Goal: Feedback & Contribution: Leave review/rating

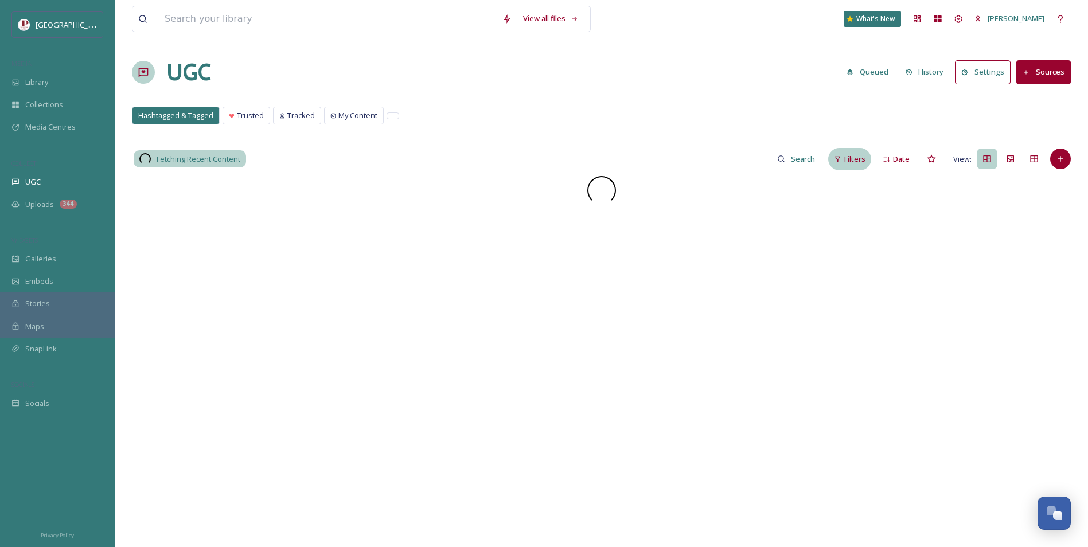
click at [849, 150] on div "Filters" at bounding box center [849, 159] width 43 height 22
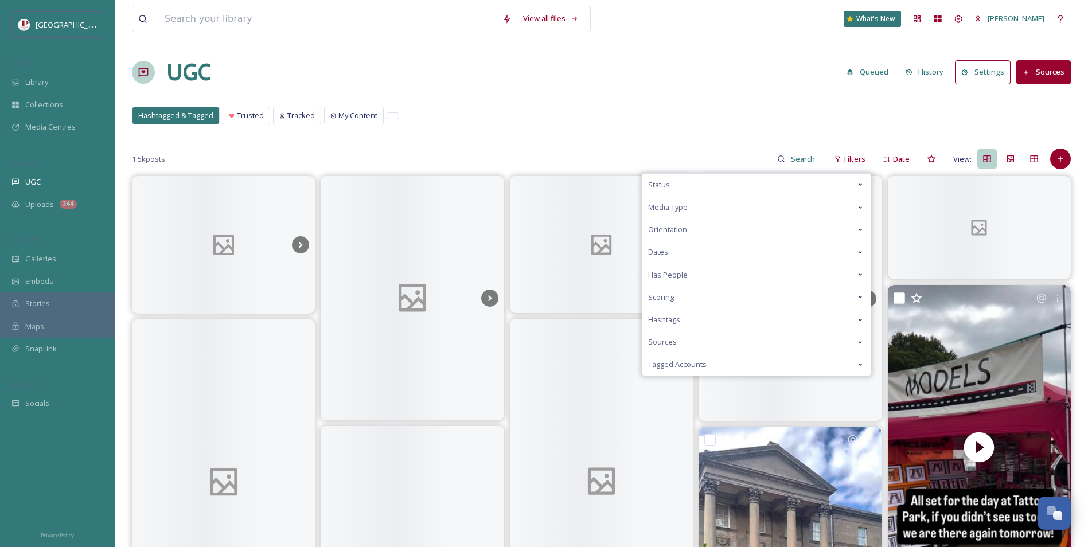
click at [700, 294] on div "Scoring" at bounding box center [756, 297] width 228 height 22
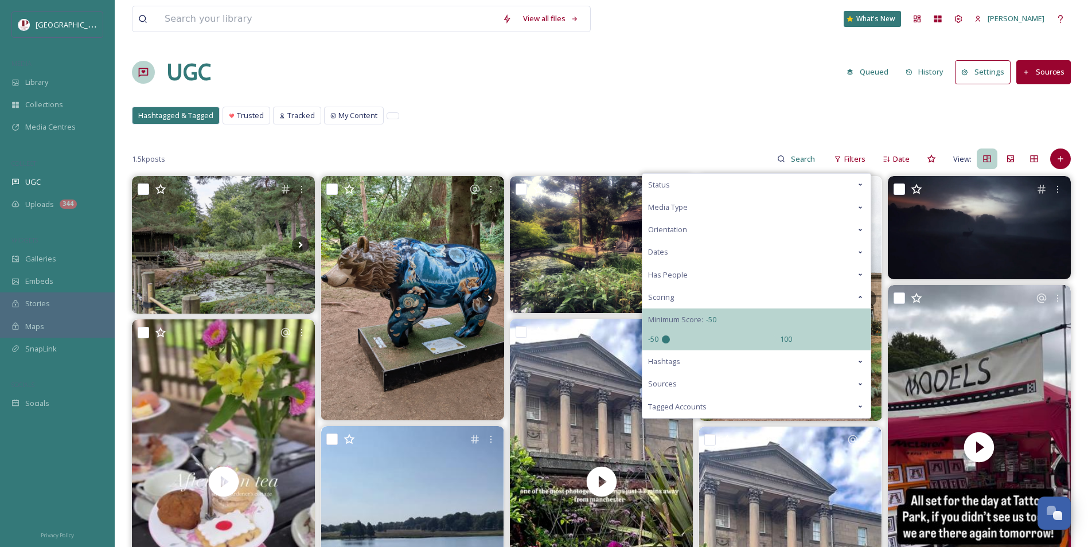
drag, startPoint x: 720, startPoint y: 337, endPoint x: 511, endPoint y: 339, distance: 208.7
type input "-50"
click at [662, 339] on input "range" at bounding box center [719, 339] width 115 height 8
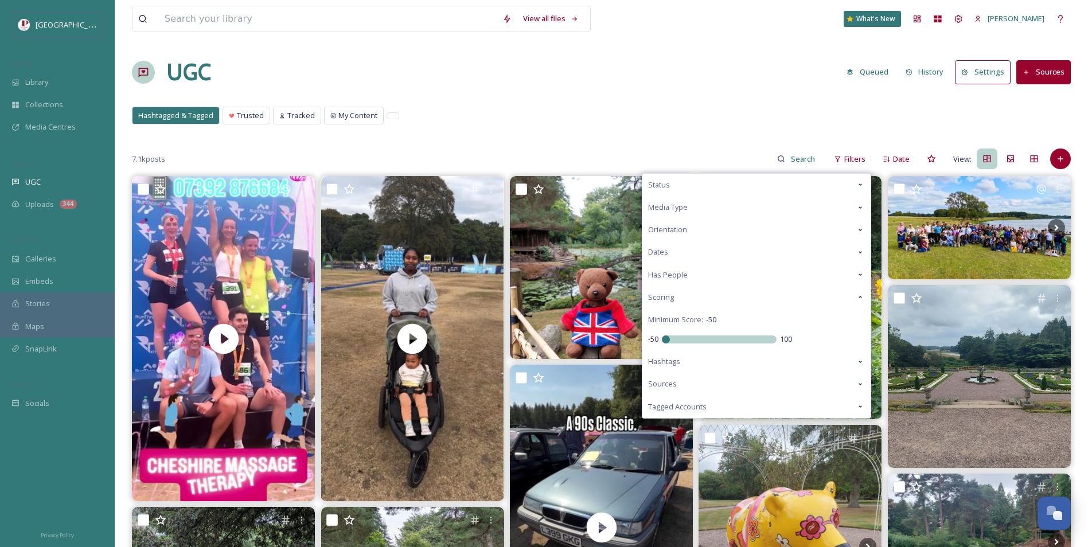
click at [609, 116] on div "Hashtagged & Tagged Trusted Tracked My Content Hashtagged & Tagged Trusted Trac…" at bounding box center [601, 119] width 939 height 24
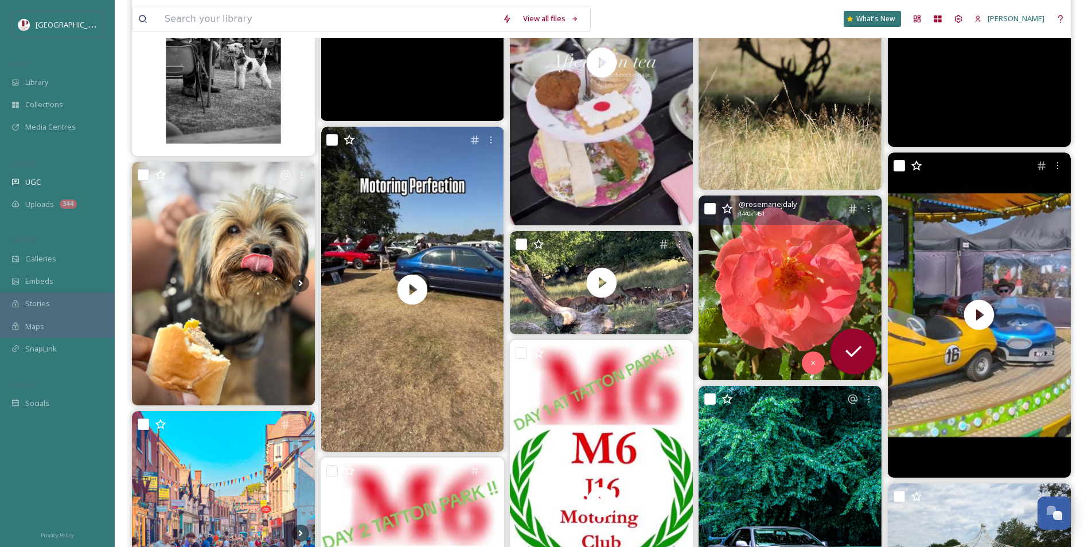
scroll to position [1606, 0]
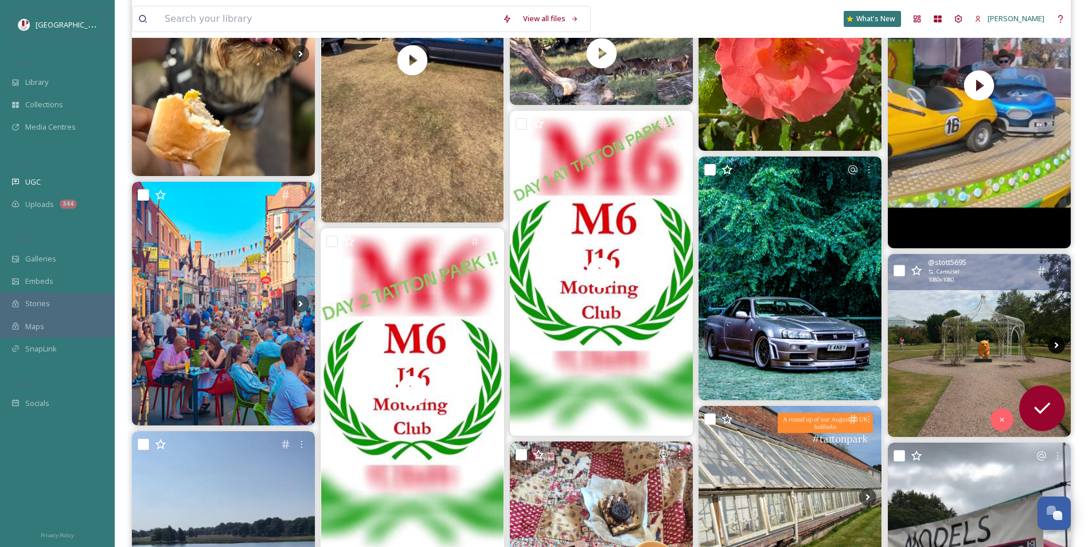
click at [1052, 342] on icon at bounding box center [1056, 345] width 17 height 17
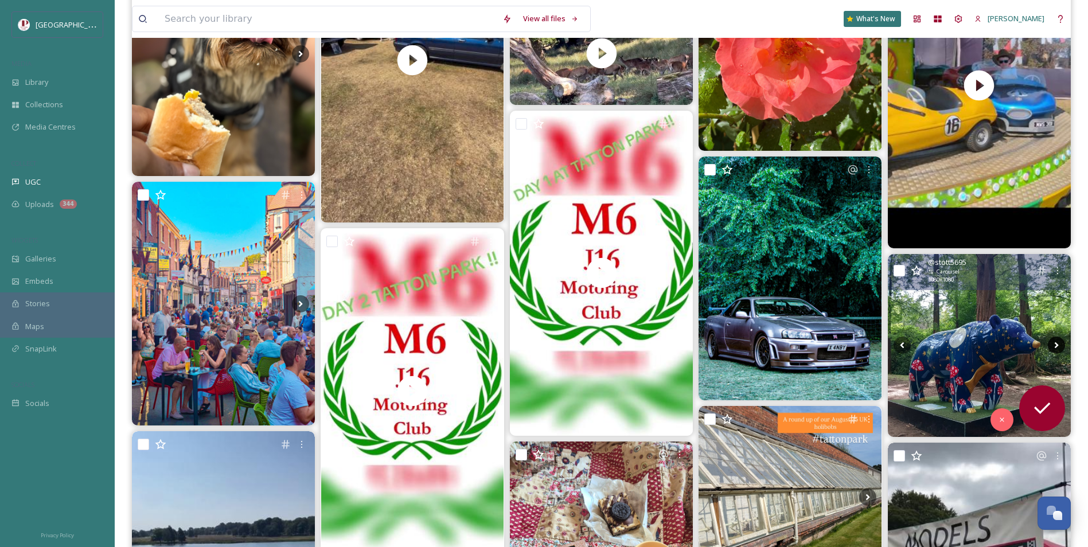
click at [1052, 342] on icon at bounding box center [1056, 345] width 17 height 17
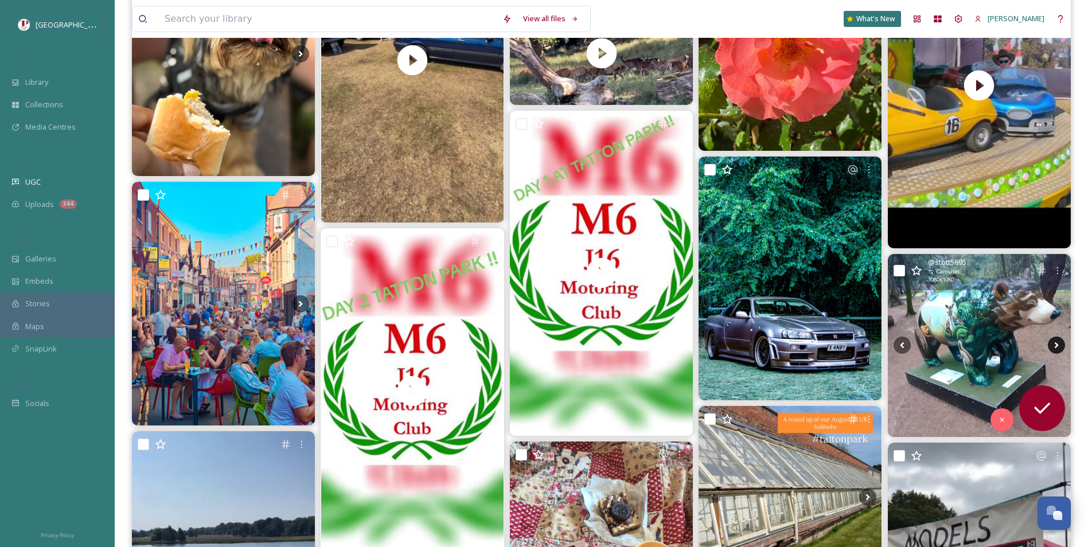
click at [1052, 342] on icon at bounding box center [1056, 345] width 17 height 17
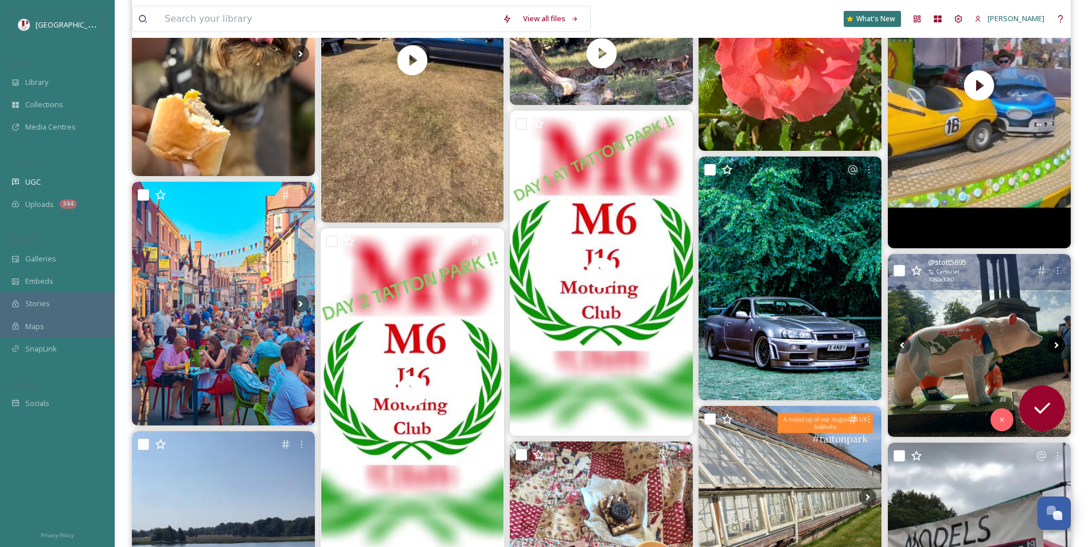
click at [1052, 342] on icon at bounding box center [1056, 345] width 17 height 17
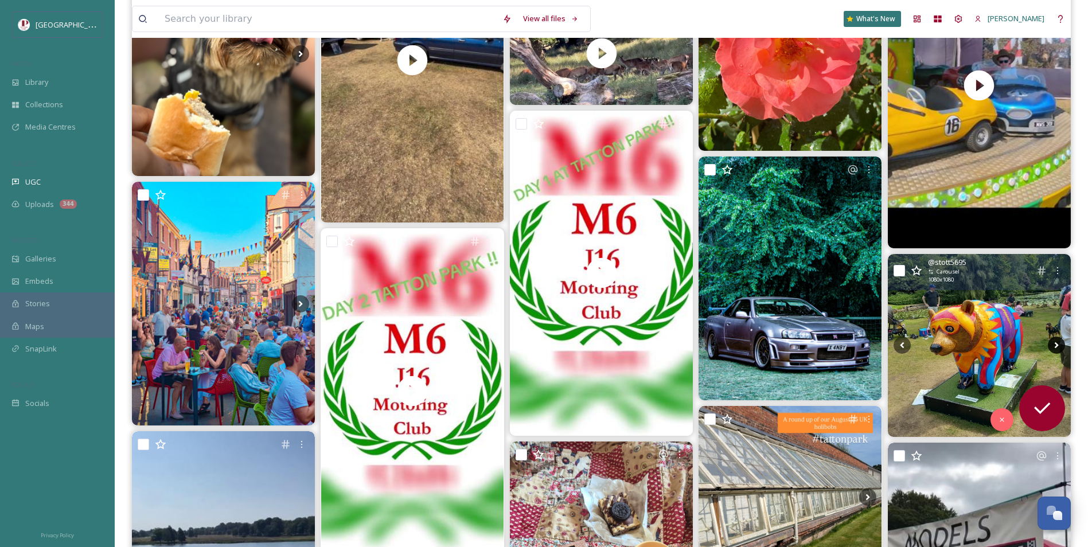
click at [1052, 342] on icon at bounding box center [1056, 345] width 17 height 17
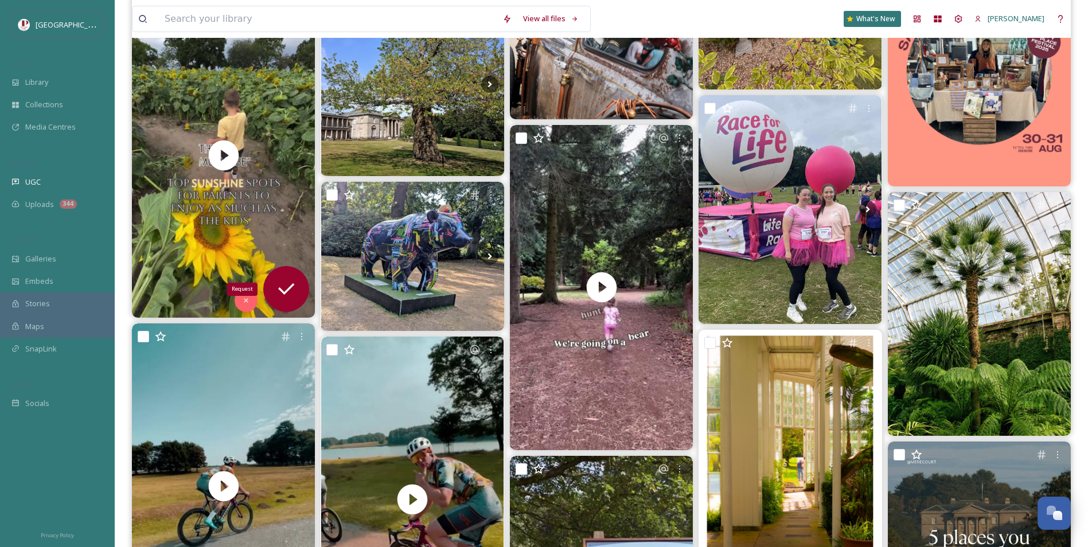
scroll to position [2749, 0]
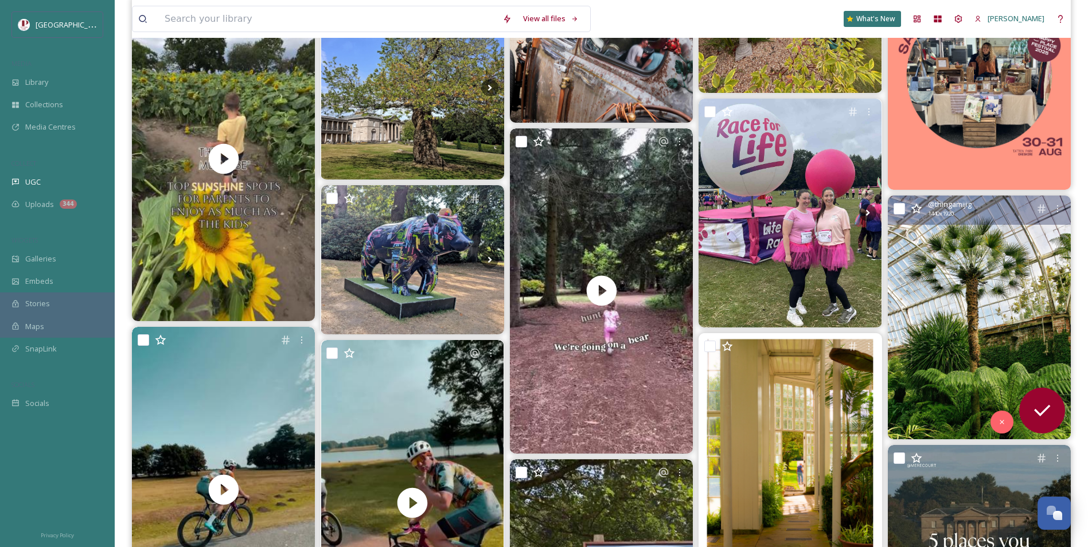
click at [940, 315] on img at bounding box center [979, 318] width 183 height 244
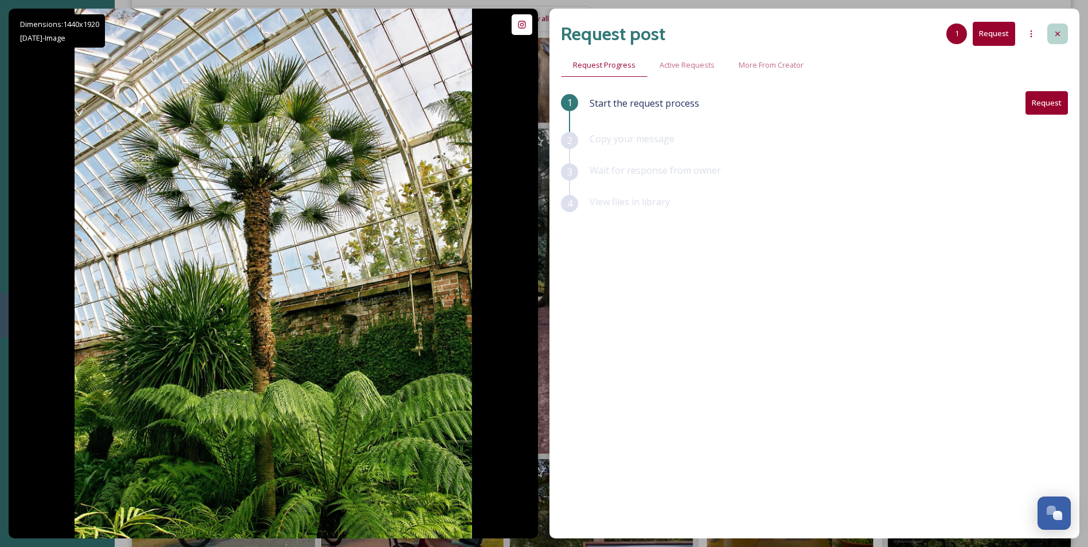
click at [1056, 32] on icon at bounding box center [1057, 33] width 9 height 9
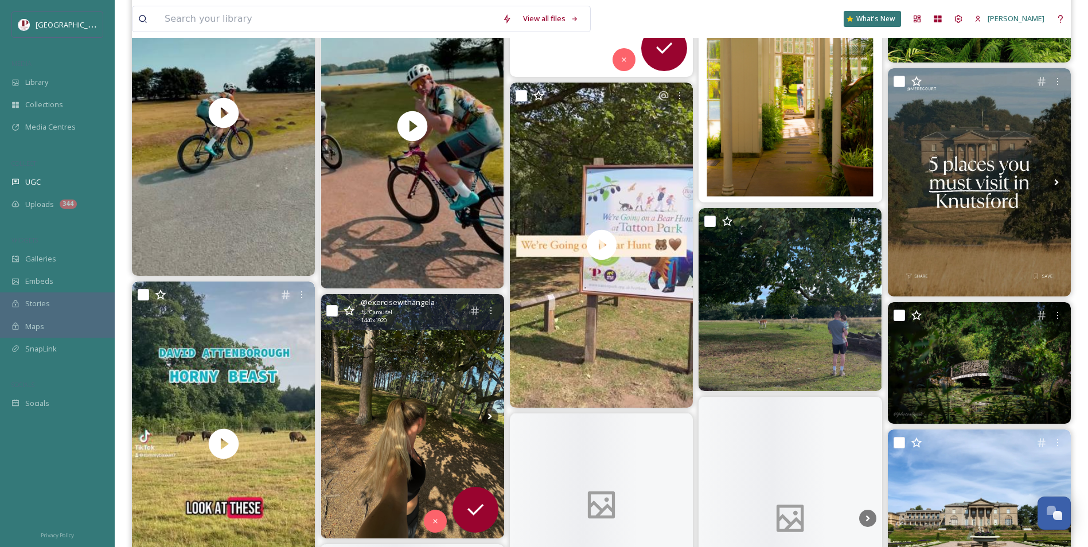
scroll to position [3208, 0]
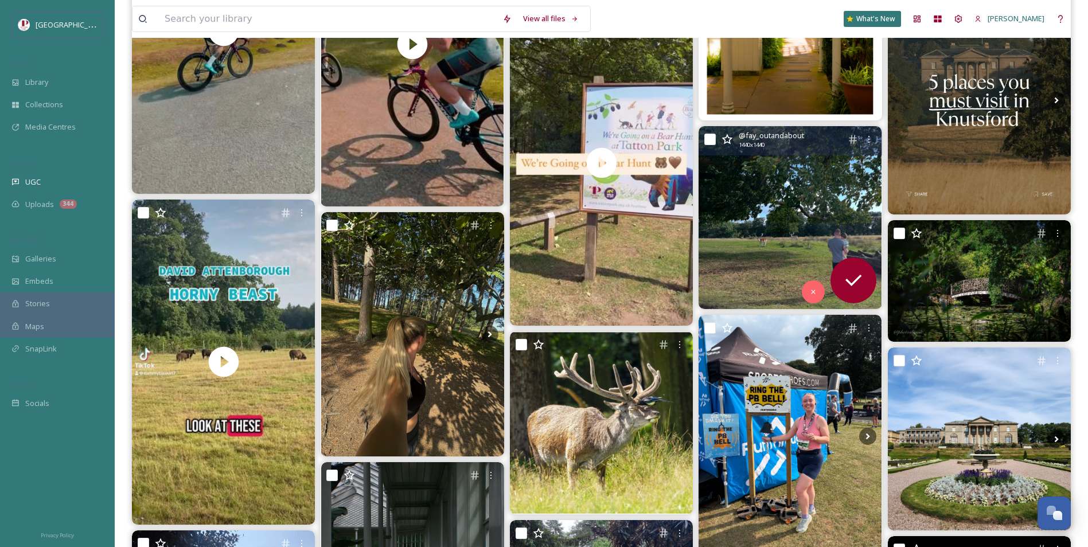
click at [780, 231] on img at bounding box center [789, 217] width 183 height 183
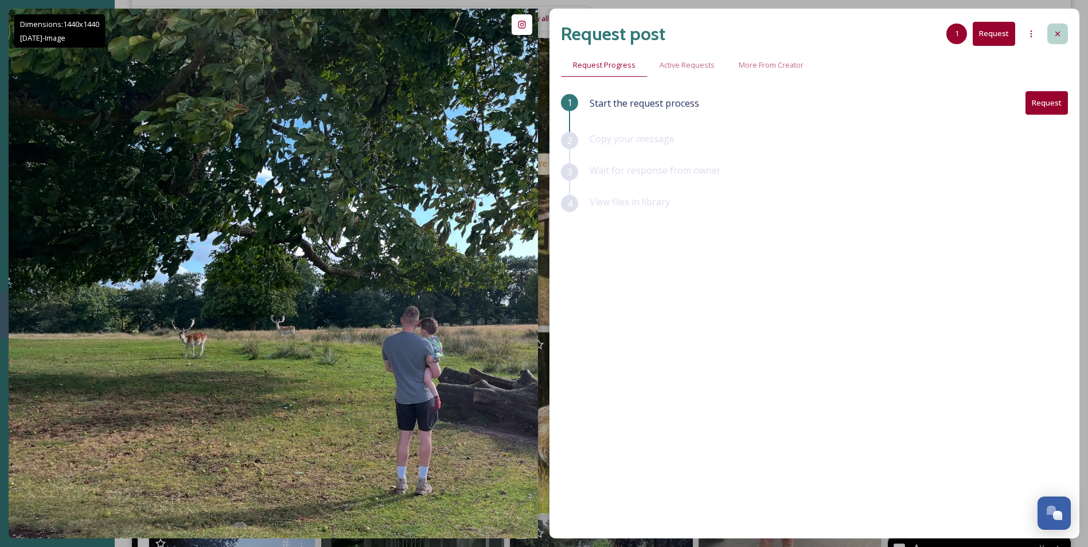
click at [1061, 32] on icon at bounding box center [1057, 33] width 9 height 9
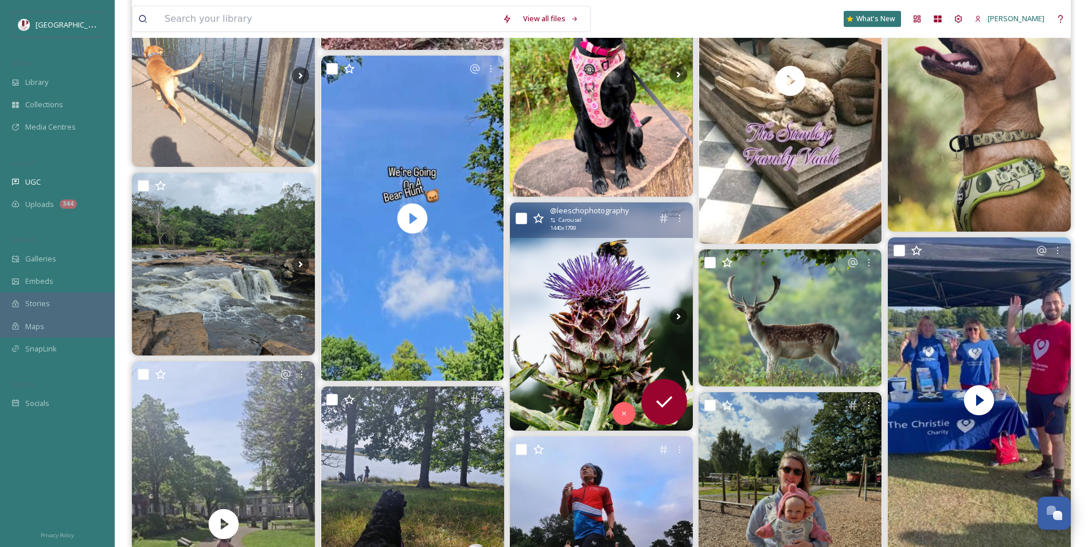
scroll to position [4527, 0]
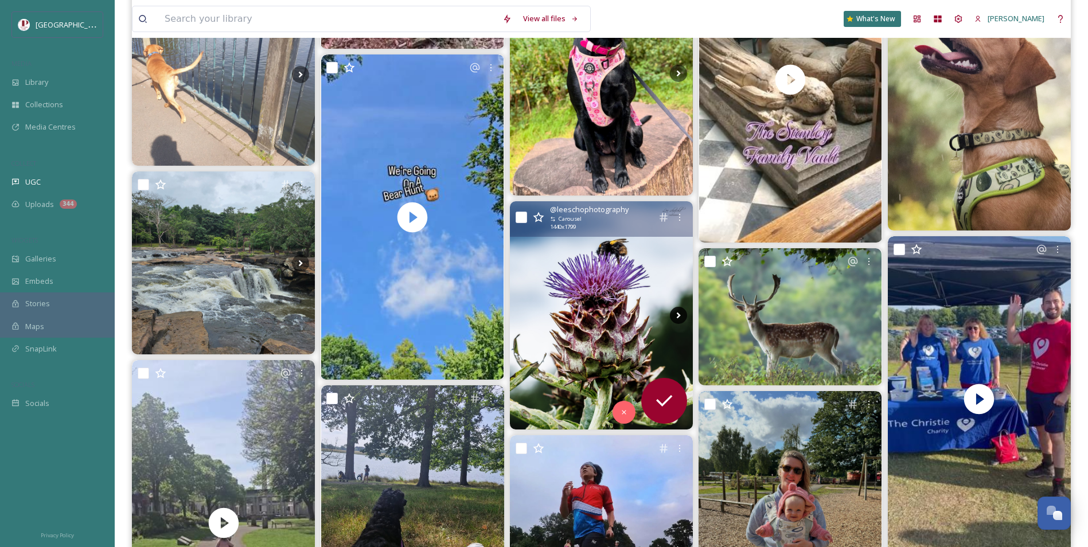
click at [682, 317] on icon at bounding box center [678, 315] width 17 height 17
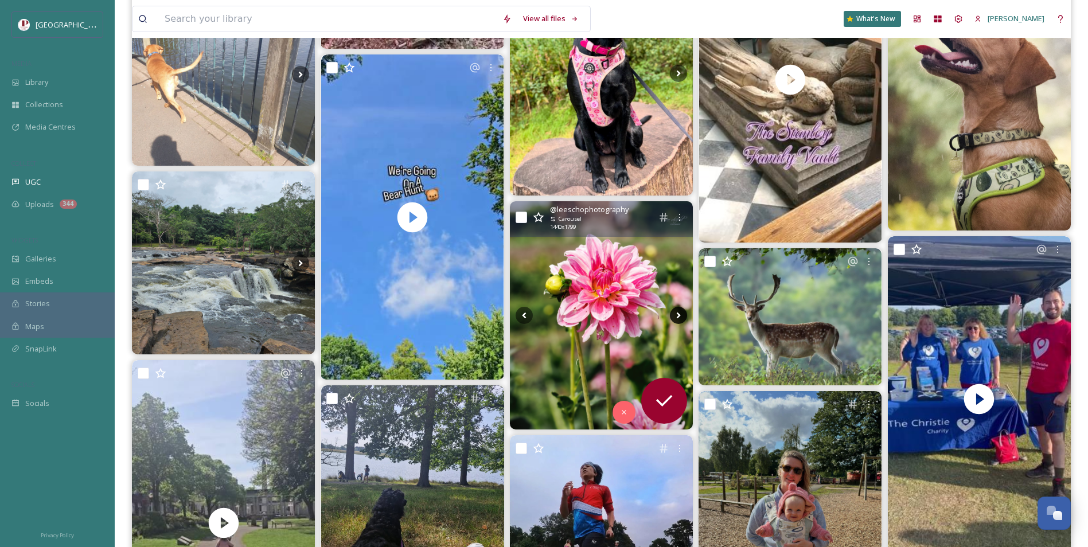
click at [682, 317] on icon at bounding box center [678, 315] width 17 height 17
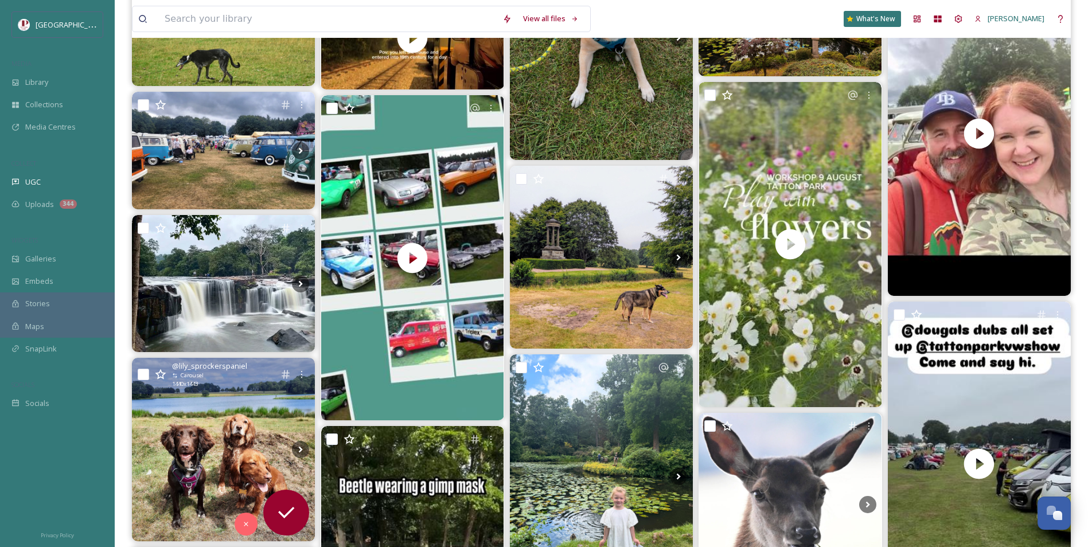
scroll to position [7050, 0]
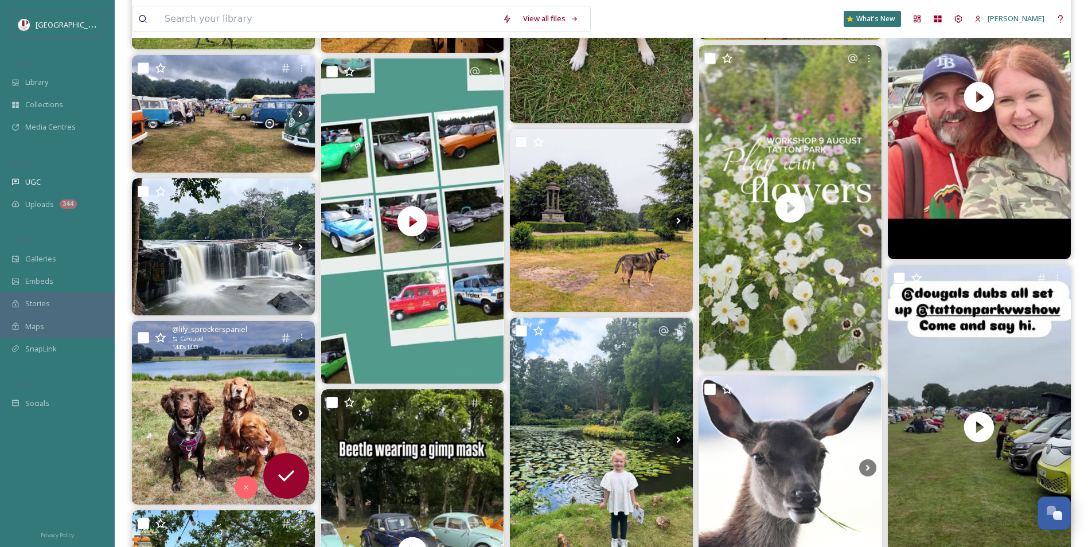
click at [304, 415] on icon at bounding box center [300, 412] width 17 height 17
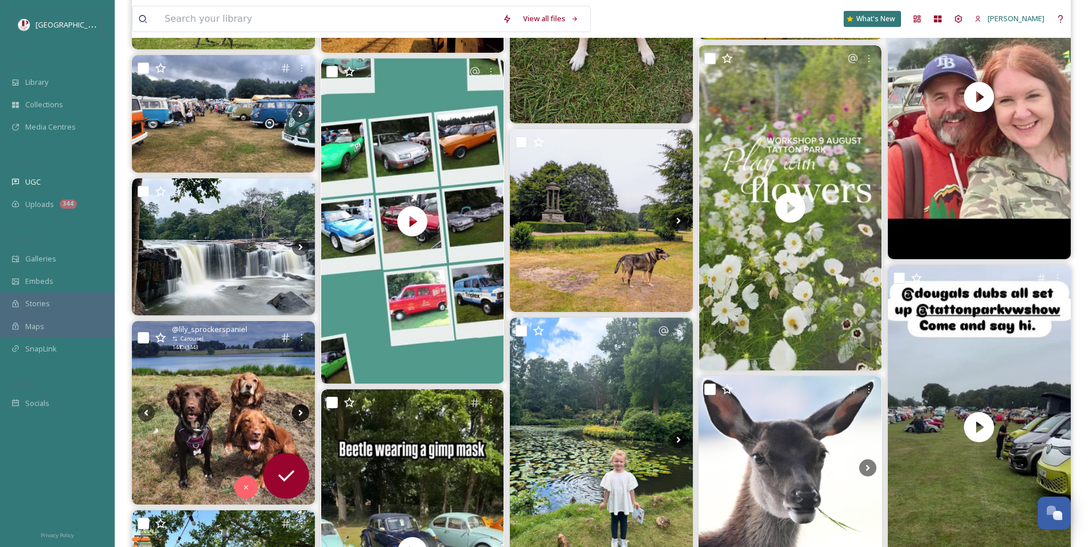
click at [304, 415] on icon at bounding box center [300, 412] width 17 height 17
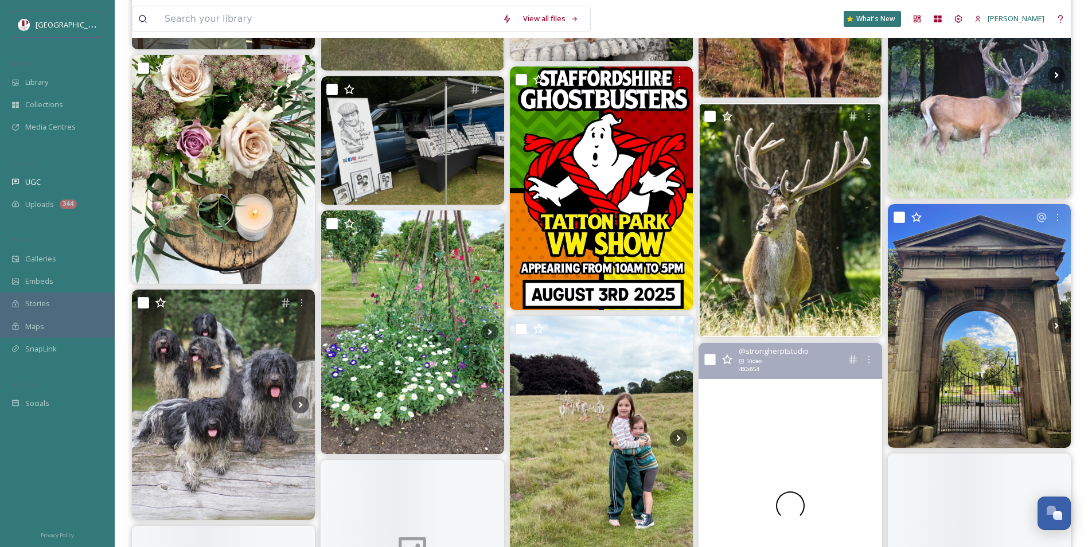
scroll to position [7738, 0]
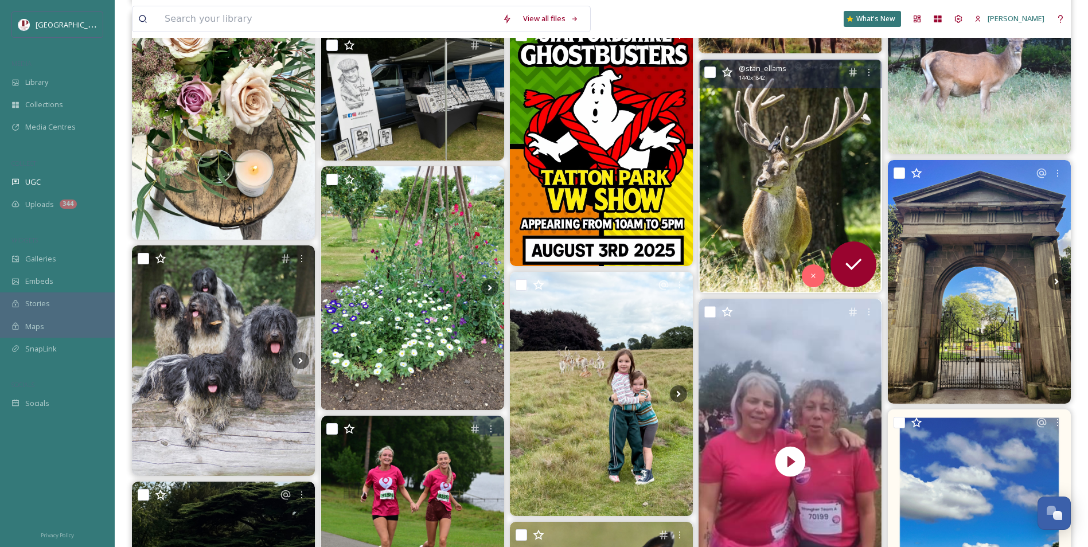
click at [813, 148] on img at bounding box center [789, 176] width 183 height 234
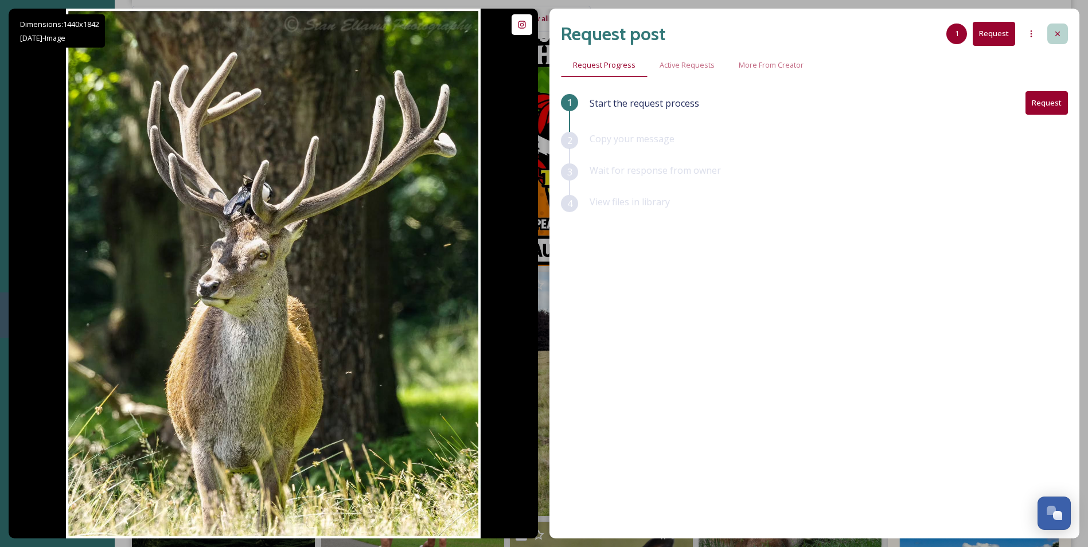
click at [1055, 37] on icon at bounding box center [1057, 33] width 9 height 9
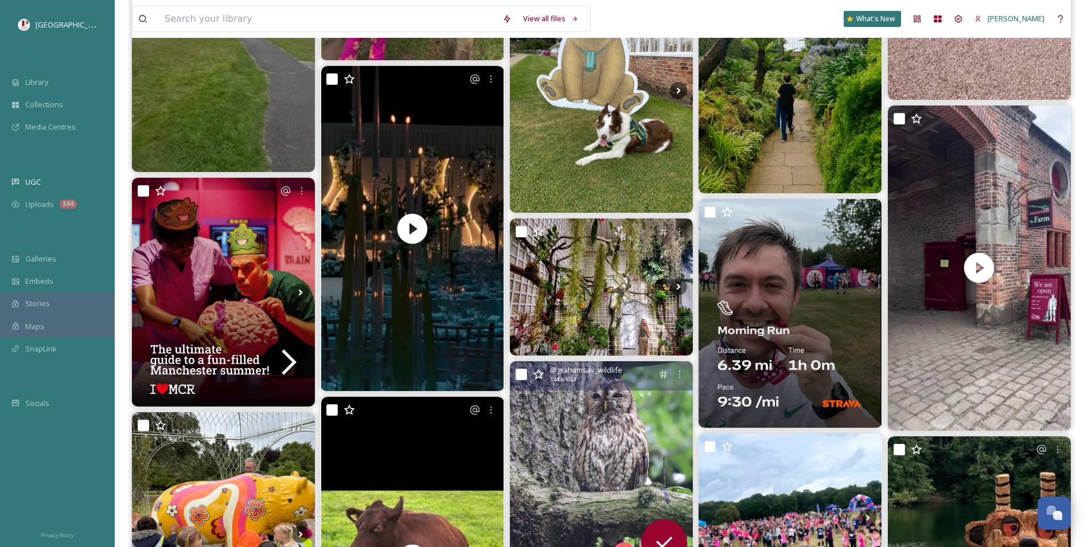
scroll to position [8598, 0]
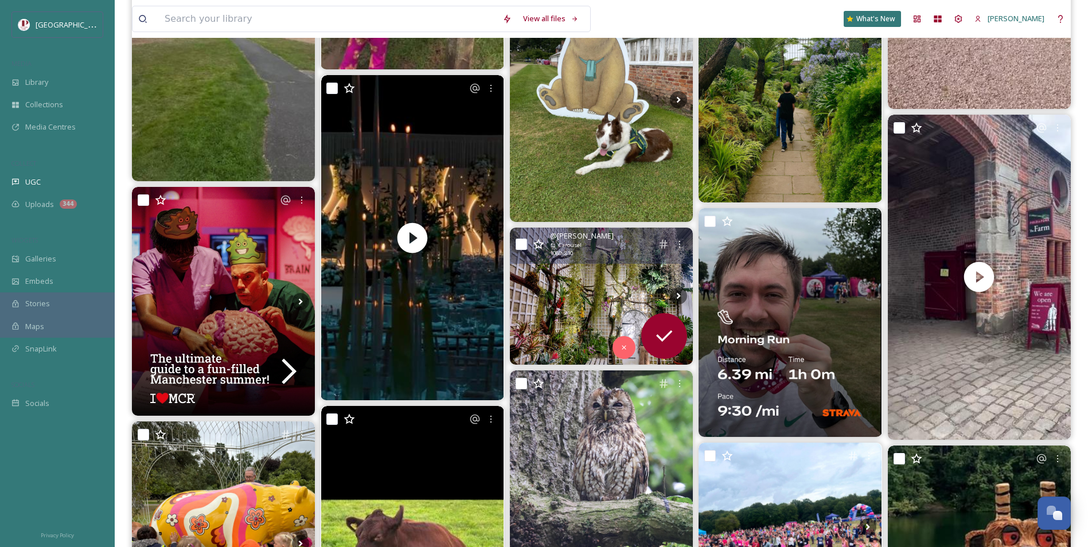
click at [593, 287] on img at bounding box center [601, 296] width 183 height 137
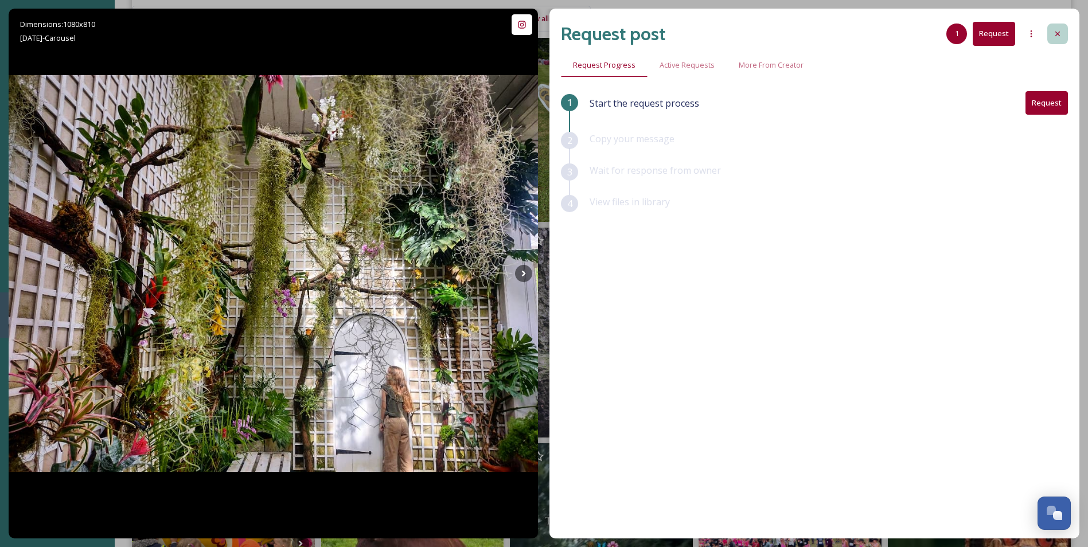
click at [1056, 33] on icon at bounding box center [1057, 33] width 9 height 9
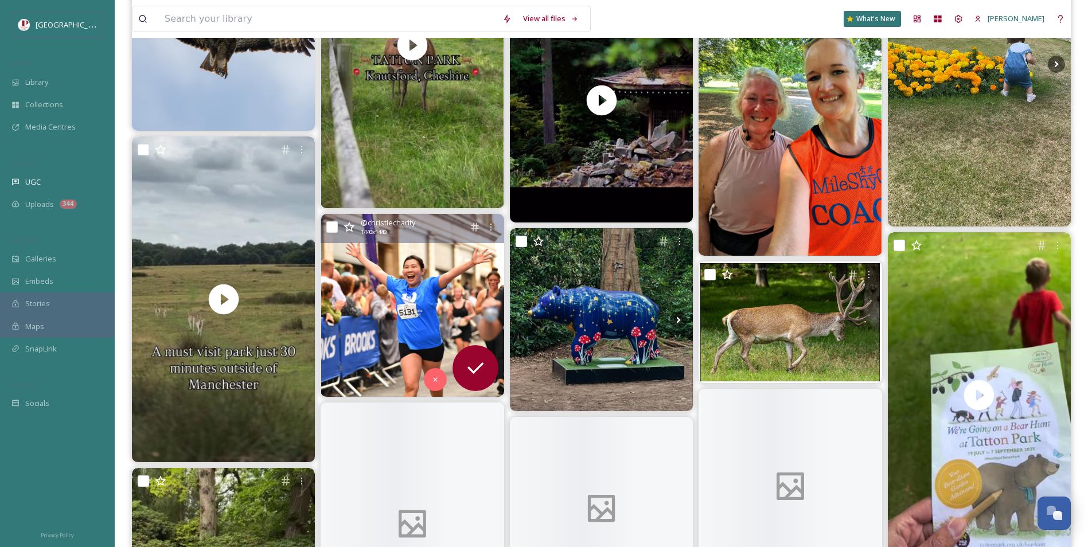
scroll to position [10376, 0]
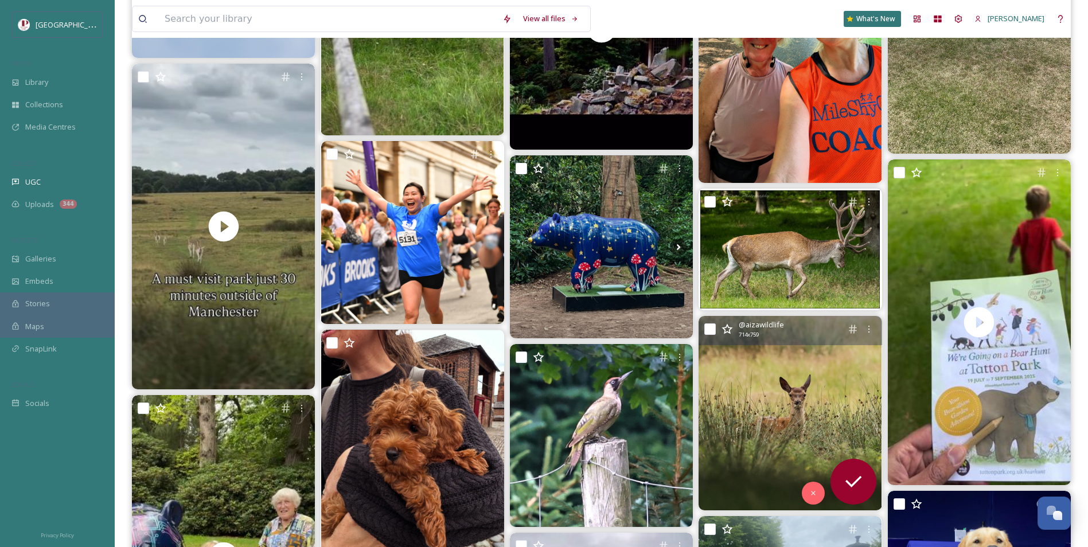
click at [772, 385] on img at bounding box center [789, 413] width 183 height 194
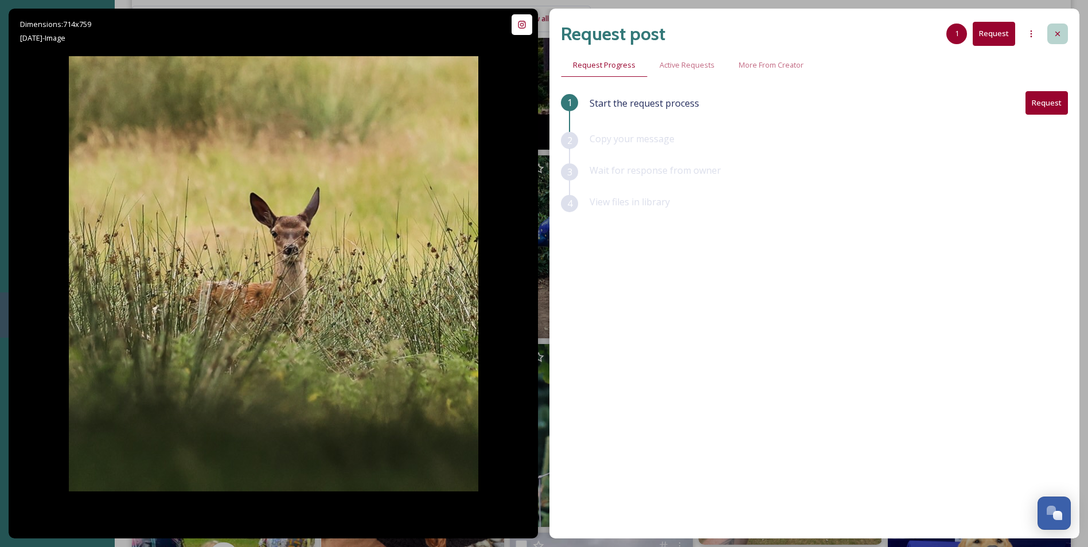
click at [1054, 33] on icon at bounding box center [1057, 33] width 9 height 9
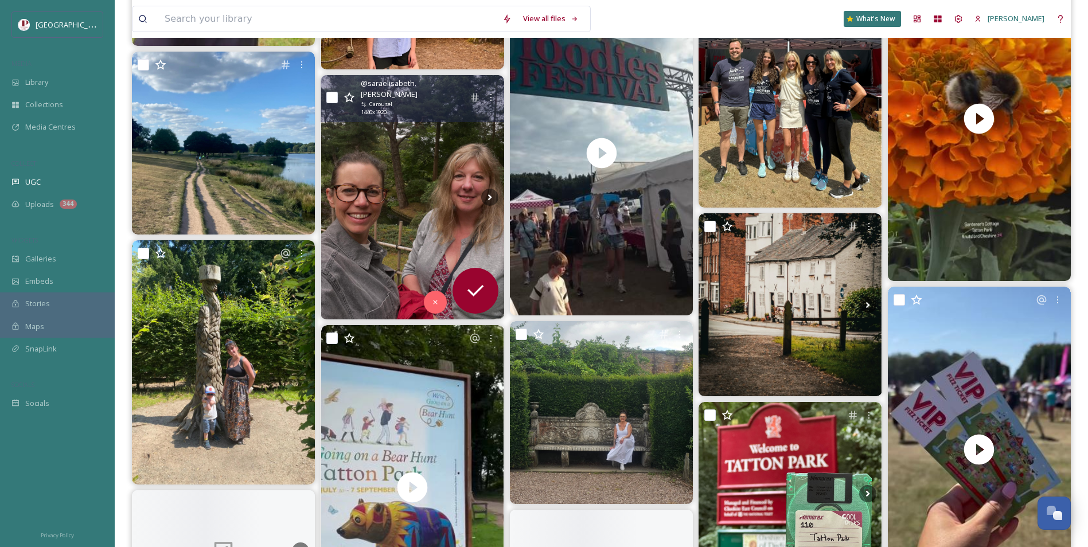
scroll to position [13816, 0]
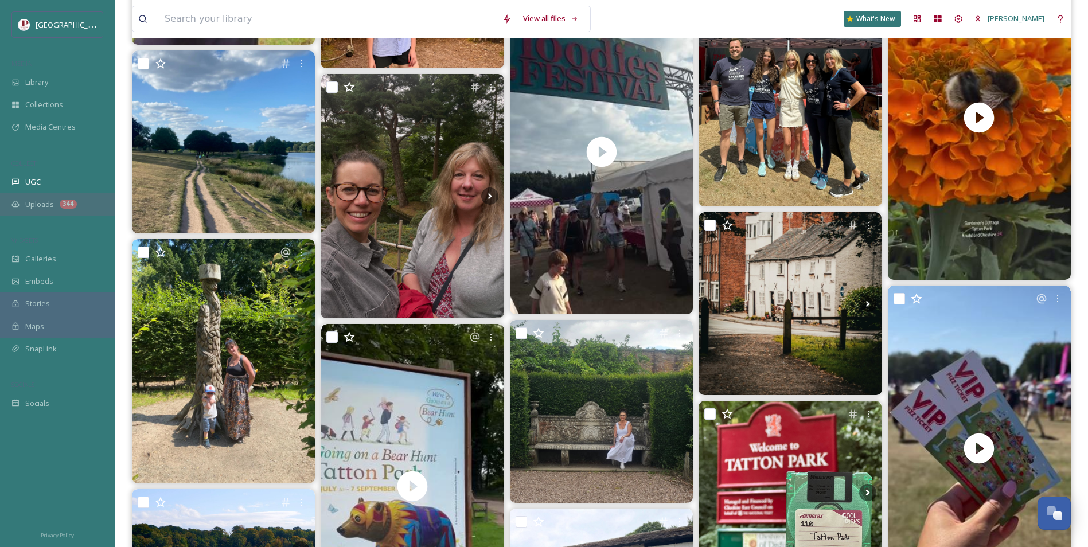
click at [61, 202] on div "344" at bounding box center [68, 204] width 17 height 9
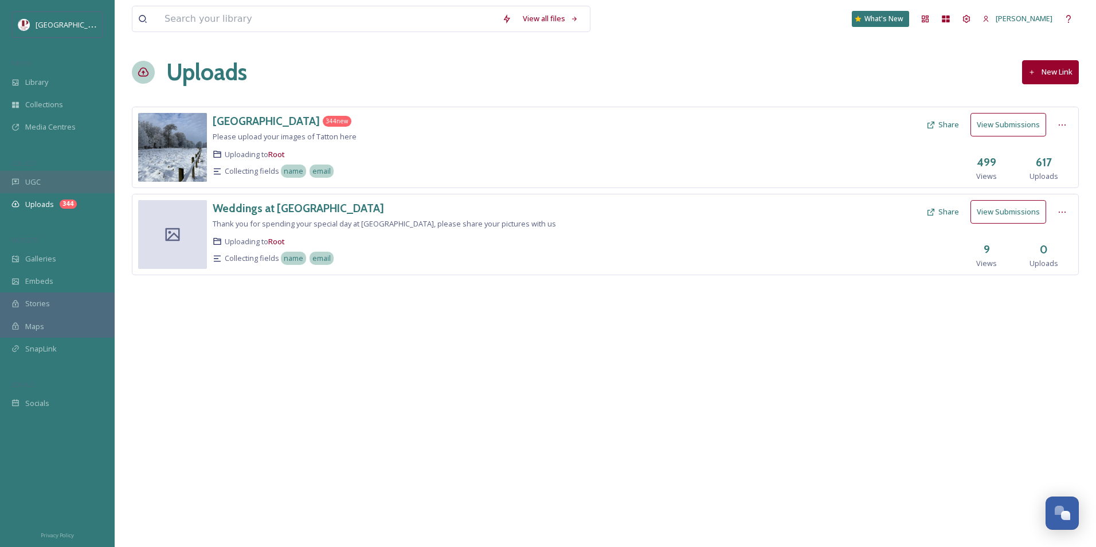
click at [38, 183] on span "UGC" at bounding box center [32, 182] width 15 height 11
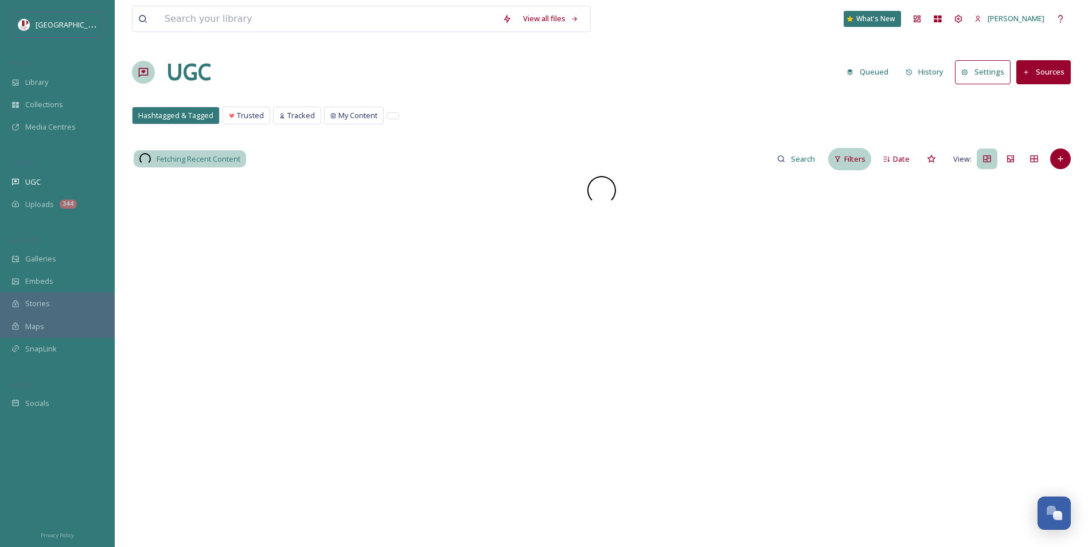
click at [844, 163] on div "Filters" at bounding box center [849, 159] width 43 height 22
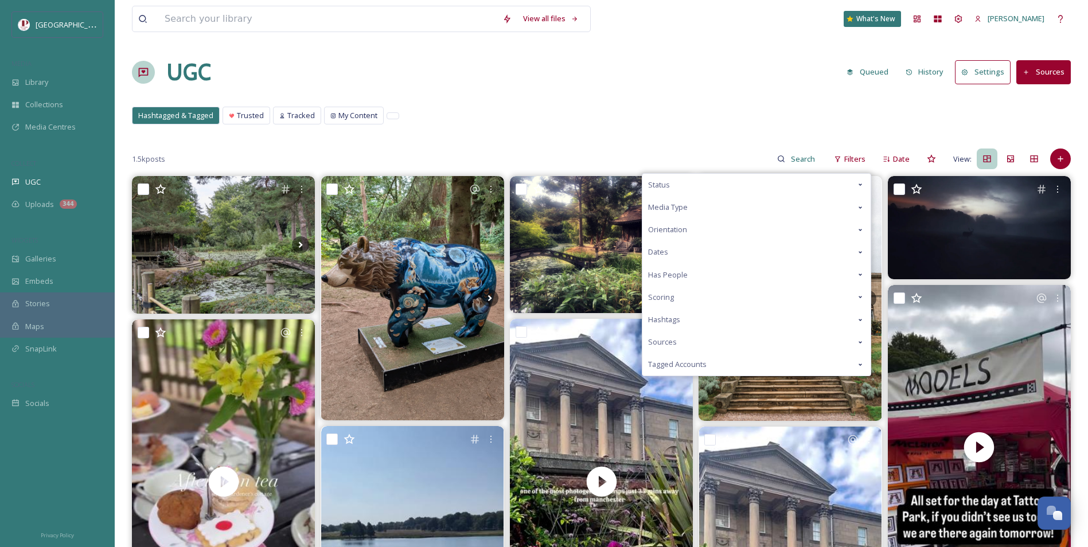
click at [701, 300] on div "Scoring" at bounding box center [756, 297] width 228 height 22
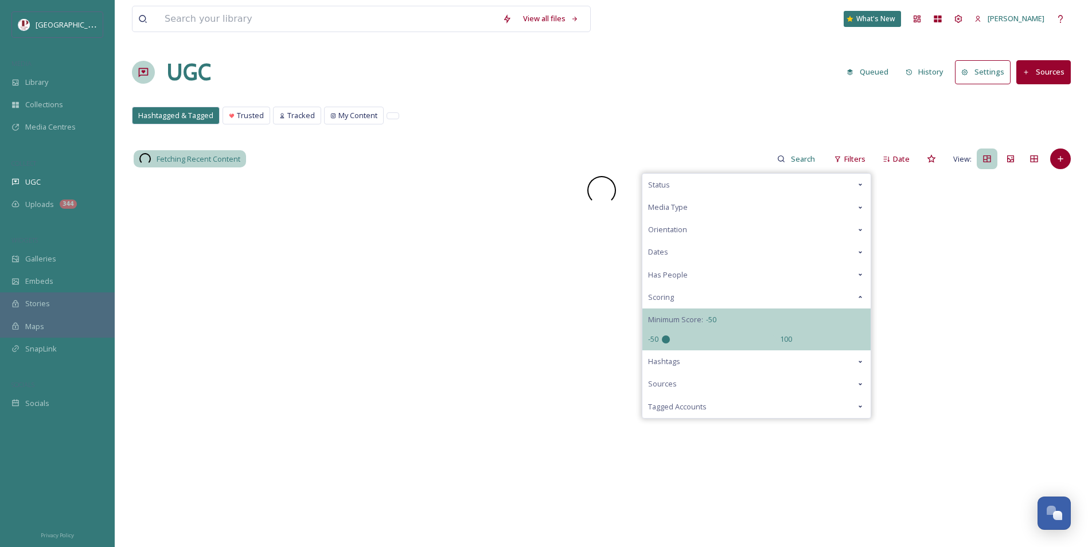
drag, startPoint x: 721, startPoint y: 341, endPoint x: 443, endPoint y: 323, distance: 278.7
type input "-50"
click at [662, 335] on input "range" at bounding box center [719, 339] width 115 height 8
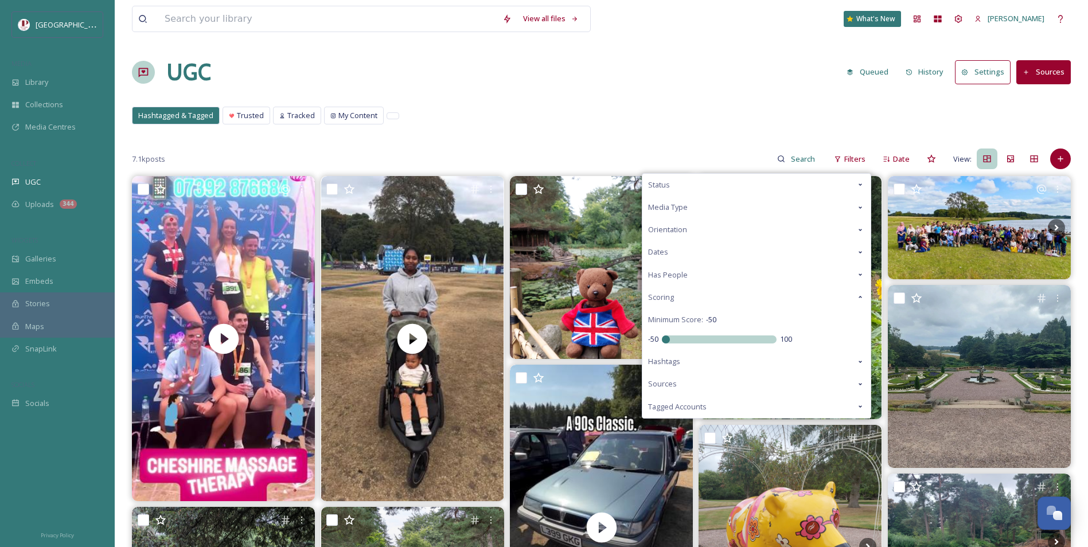
click at [510, 68] on div "UGC Queued History Settings Sources" at bounding box center [601, 72] width 939 height 34
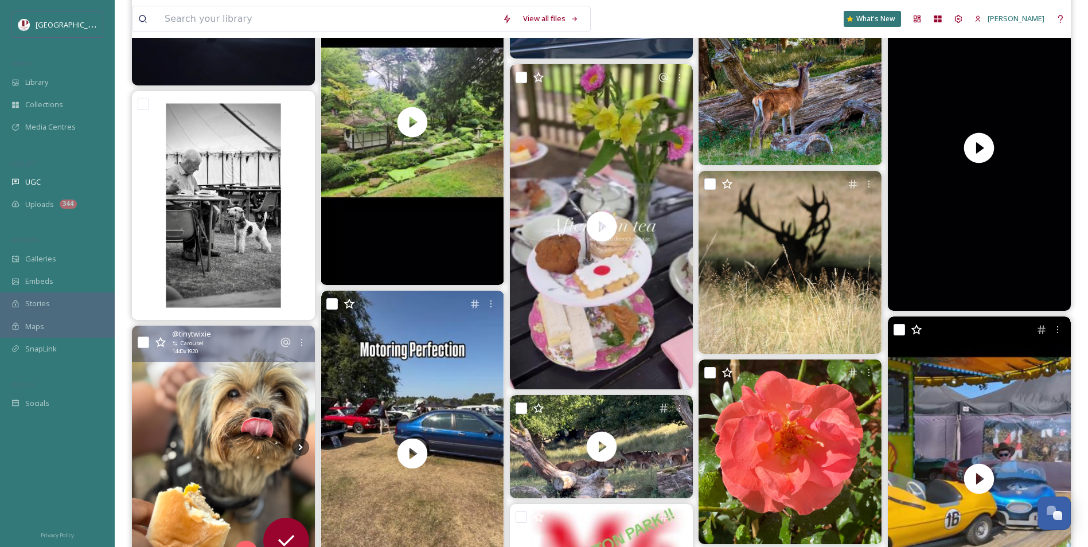
scroll to position [1258, 0]
